Goal: Navigation & Orientation: Go to known website

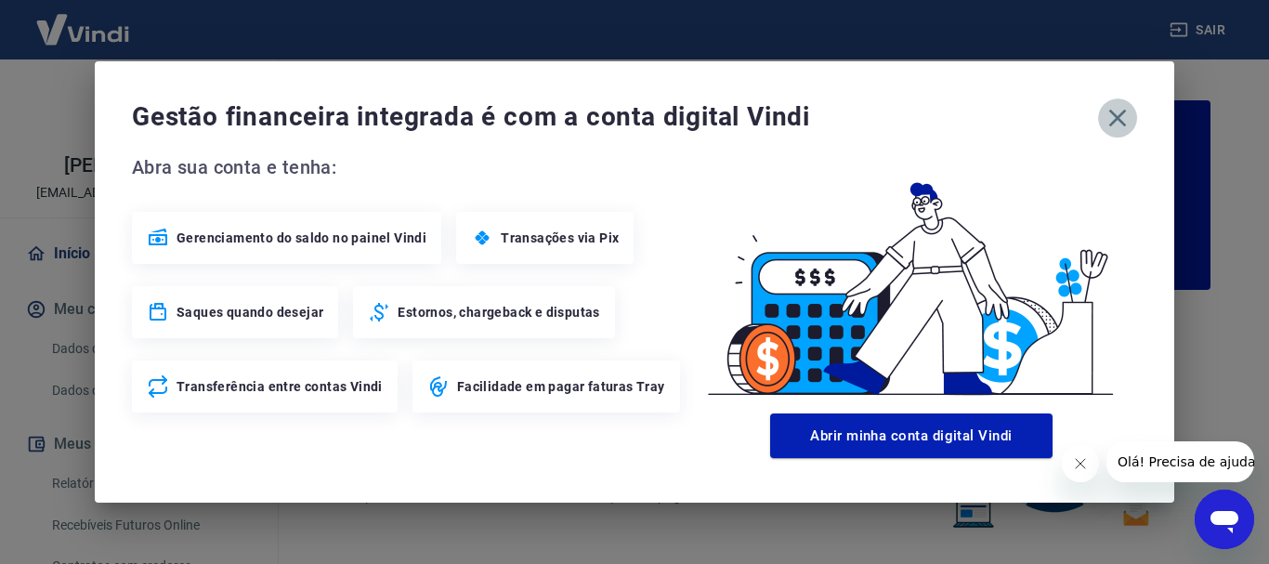
click at [1117, 115] on icon "button" at bounding box center [1118, 118] width 30 height 30
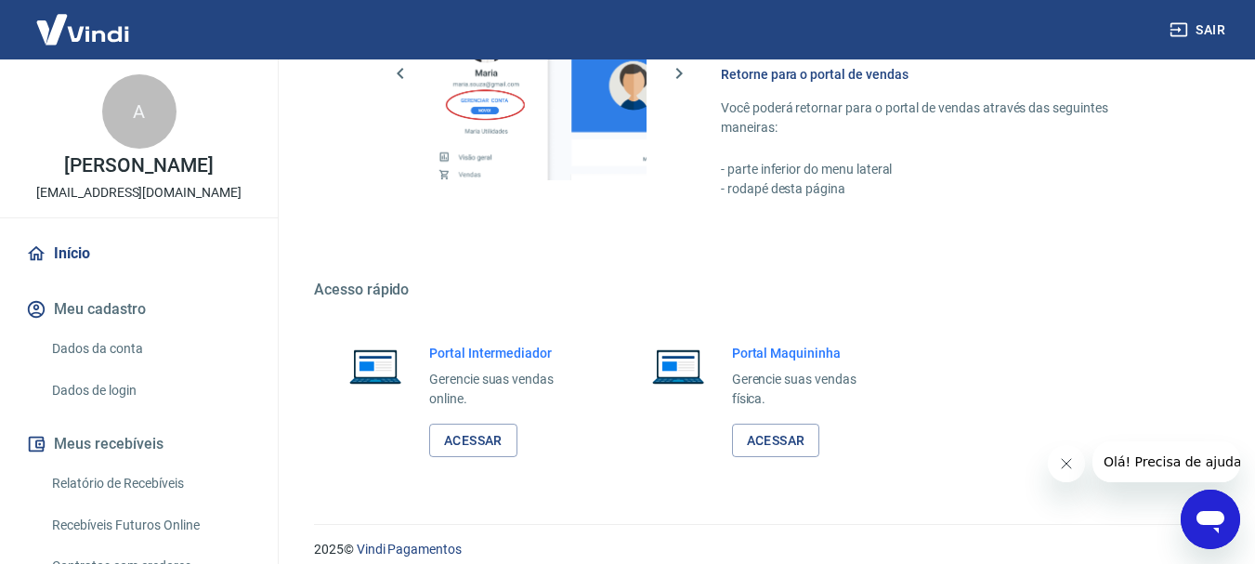
scroll to position [1126, 0]
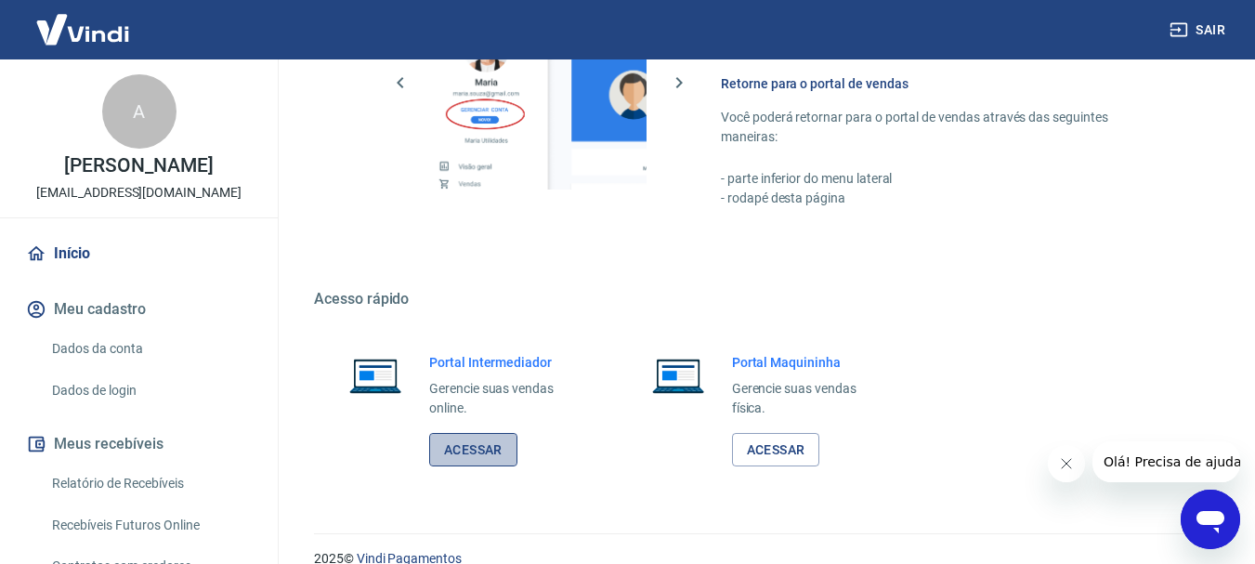
click at [475, 450] on link "Acessar" at bounding box center [473, 450] width 88 height 34
